Goal: Task Accomplishment & Management: Manage account settings

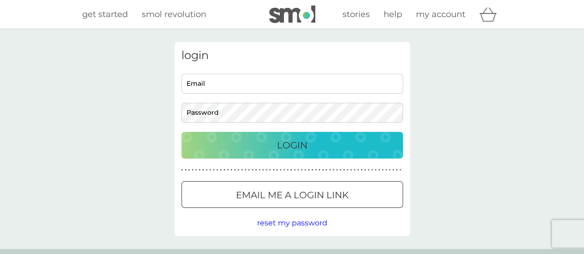
click at [261, 77] on input "Email" at bounding box center [293, 84] width 222 height 20
type input "naysink@yahoo.co.uk"
click at [245, 131] on div "login naysink@yahoo.co.uk Email Password Login ● ● ● ● ● ● ● ● ● ● ● ● ● ● ● ● …" at bounding box center [293, 139] width 236 height 194
click at [252, 139] on div "Login" at bounding box center [292, 145] width 203 height 15
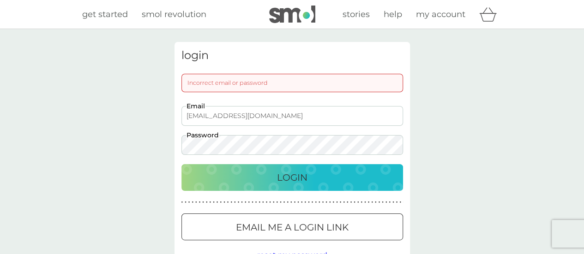
click at [159, 162] on div "login Incorrect email or password naysink@yahoo.co.uk Email Password Login ● ● …" at bounding box center [292, 155] width 584 height 253
click at [182, 164] on button "Login" at bounding box center [293, 177] width 222 height 27
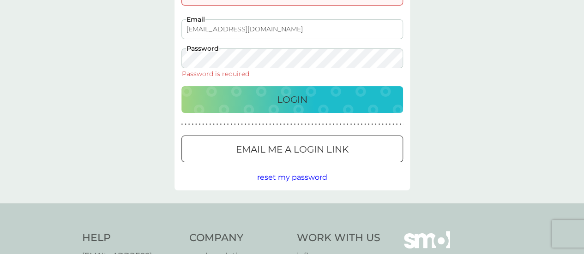
scroll to position [87, 0]
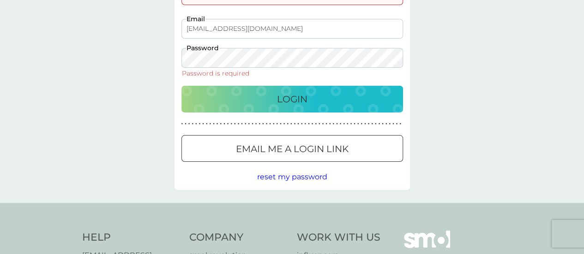
click at [293, 176] on span "reset my password" at bounding box center [292, 177] width 70 height 9
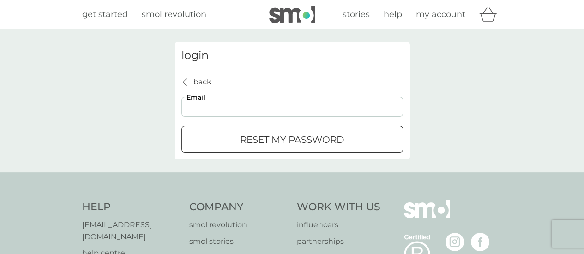
click at [240, 100] on input "Email" at bounding box center [293, 107] width 222 height 20
type input "naysink@yahoo.co.uk"
click at [281, 138] on div "submit" at bounding box center [292, 140] width 33 height 10
